Goal: Information Seeking & Learning: Find specific fact

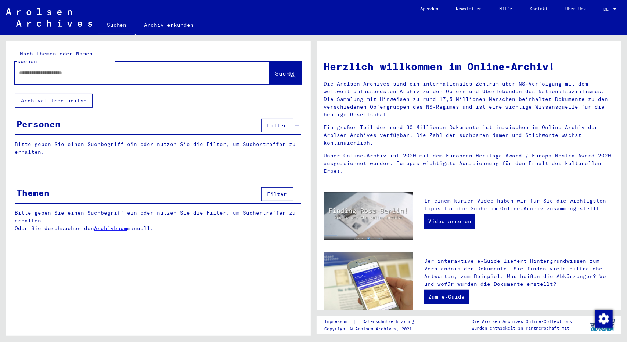
click at [34, 72] on div at bounding box center [131, 73] width 232 height 17
click at [25, 69] on input "text" at bounding box center [133, 73] width 228 height 8
type input "******"
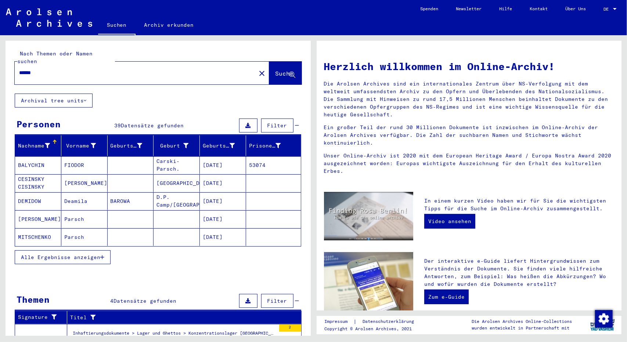
click at [74, 254] on span "Alle Ergebnisse anzeigen" at bounding box center [60, 257] width 79 height 7
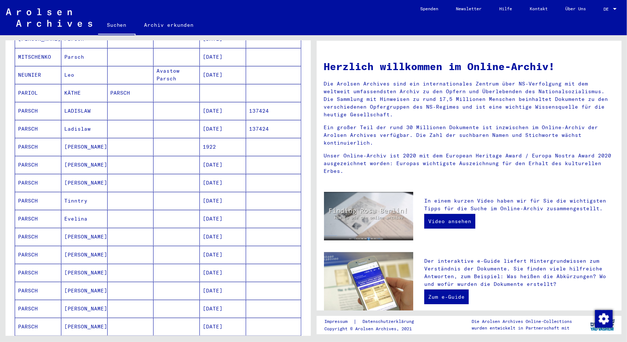
scroll to position [178, 0]
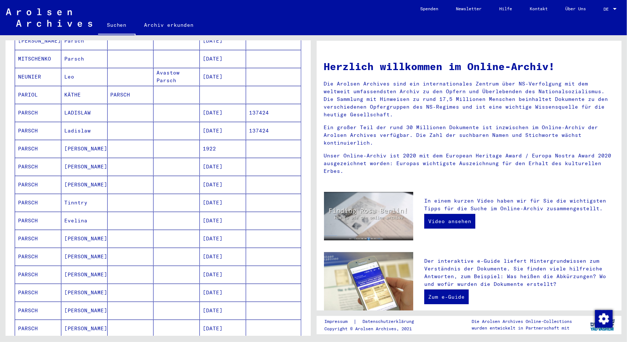
click at [34, 122] on mat-cell "PARSCH" at bounding box center [38, 131] width 46 height 18
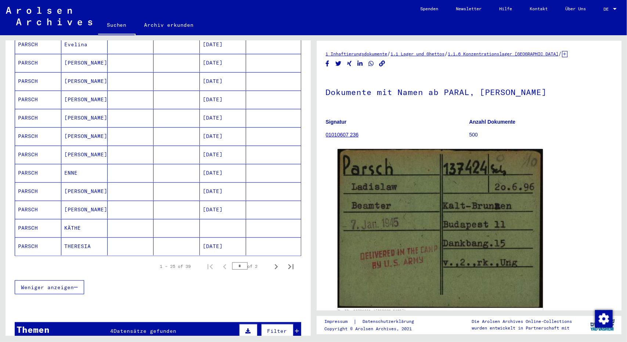
scroll to position [362, 0]
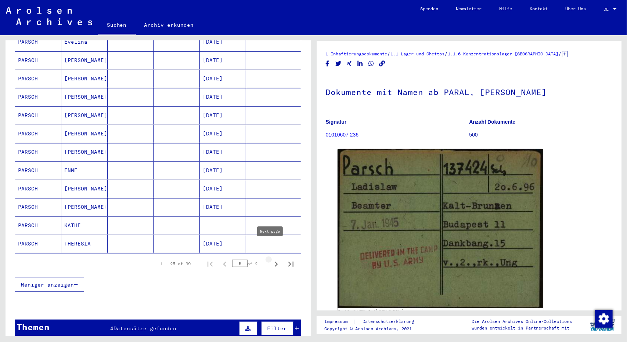
click at [271, 259] on icon "Next page" at bounding box center [276, 264] width 10 height 10
type input "*"
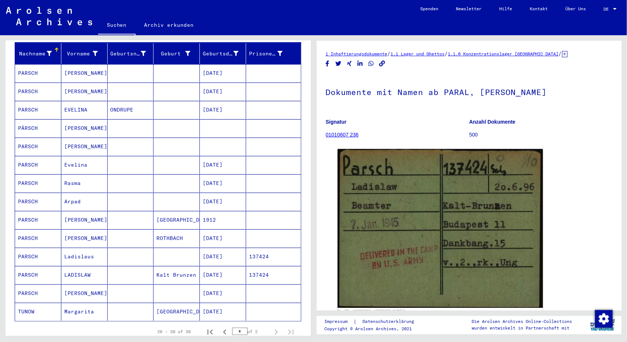
scroll to position [77, 0]
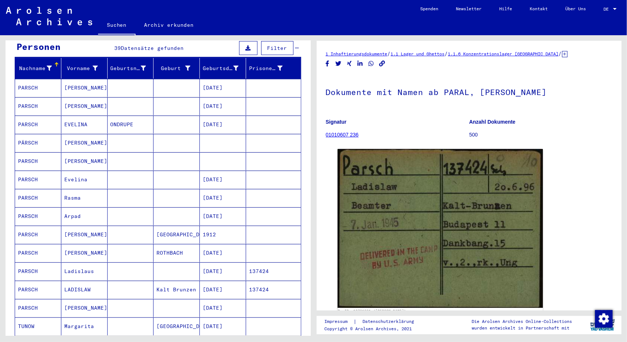
click at [65, 207] on mat-cell "Arpad" at bounding box center [84, 216] width 46 height 18
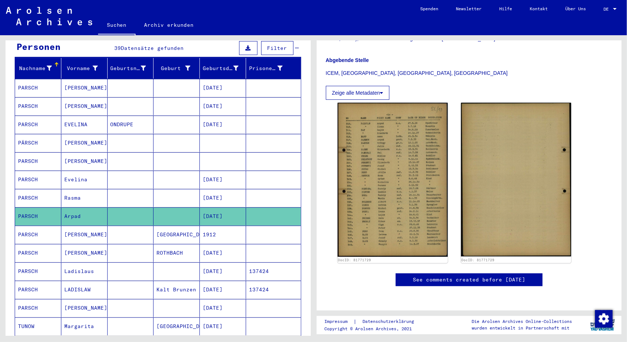
scroll to position [230, 0]
